Goal: Book appointment/travel/reservation

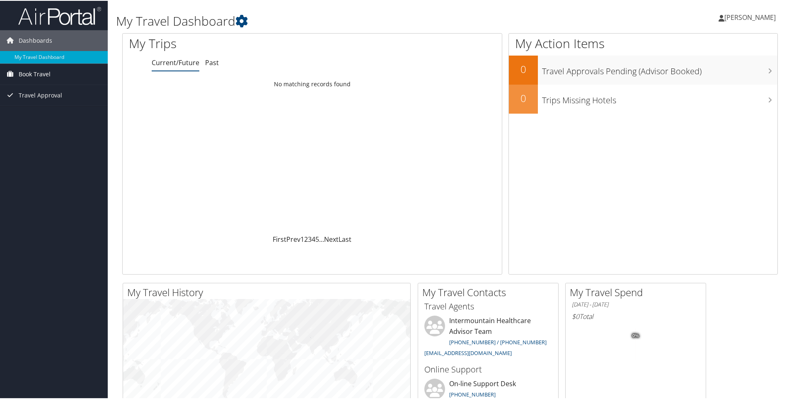
click at [29, 72] on span "Book Travel" at bounding box center [35, 73] width 32 height 21
click at [28, 89] on link "Approval Request (Beta)" at bounding box center [54, 90] width 108 height 12
click at [36, 99] on link "Book/Manage Online Trips" at bounding box center [54, 102] width 108 height 12
click at [56, 102] on link "Book/Manage Online Trips" at bounding box center [54, 102] width 108 height 12
